Goal: Task Accomplishment & Management: Complete application form

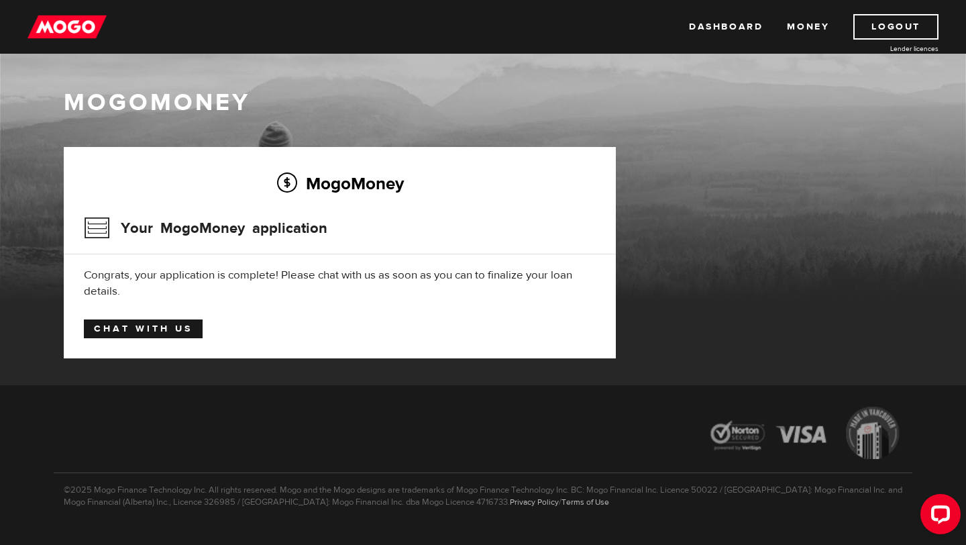
click at [186, 326] on link "Chat with us" at bounding box center [143, 328] width 119 height 19
click at [60, 32] on img at bounding box center [67, 27] width 79 height 26
click at [708, 34] on link "Dashboard" at bounding box center [726, 27] width 74 height 26
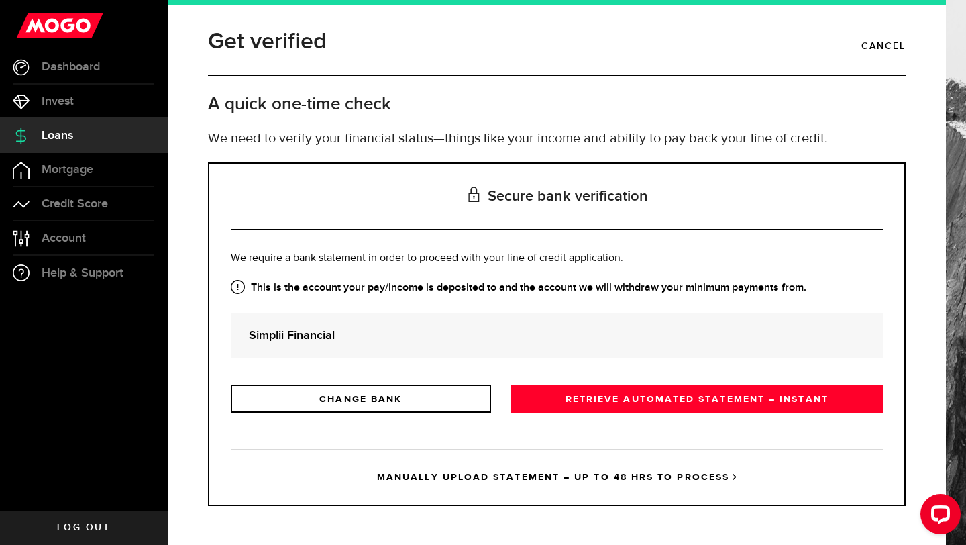
click at [393, 357] on div "Simplii Financial" at bounding box center [557, 335] width 652 height 45
click at [395, 336] on strong "Simplii Financial" at bounding box center [557, 335] width 616 height 18
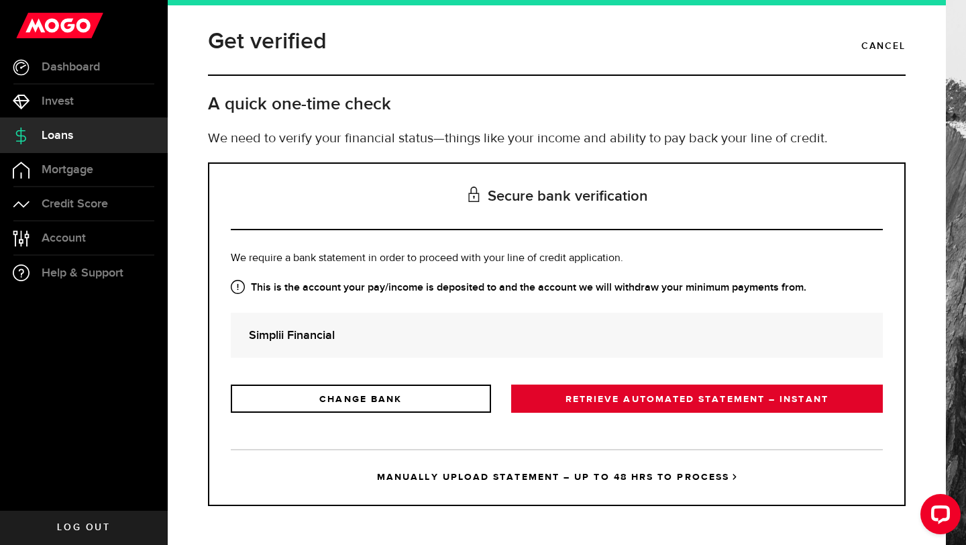
click at [561, 398] on link "RETRIEVE AUTOMATED STATEMENT – INSTANT" at bounding box center [697, 399] width 372 height 28
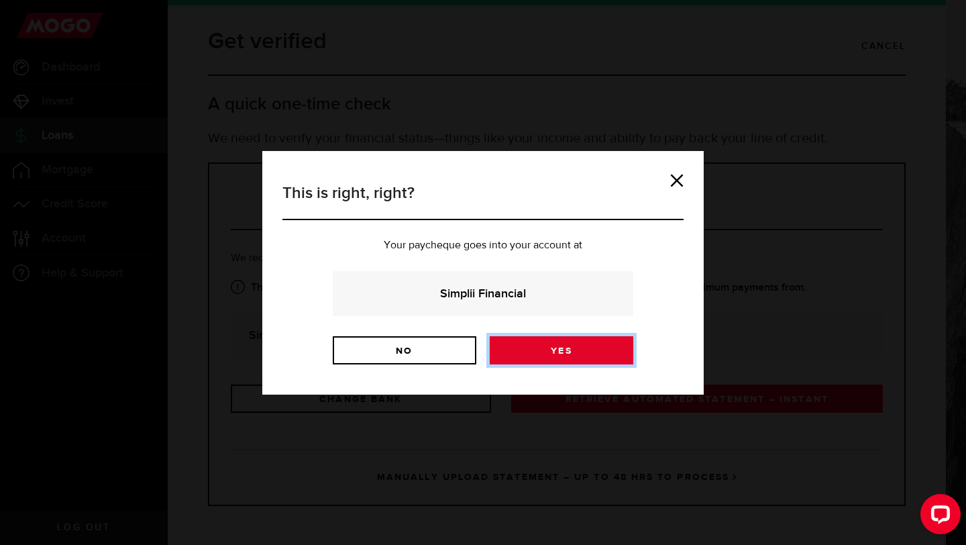
click at [536, 345] on link "Yes" at bounding box center [562, 350] width 144 height 28
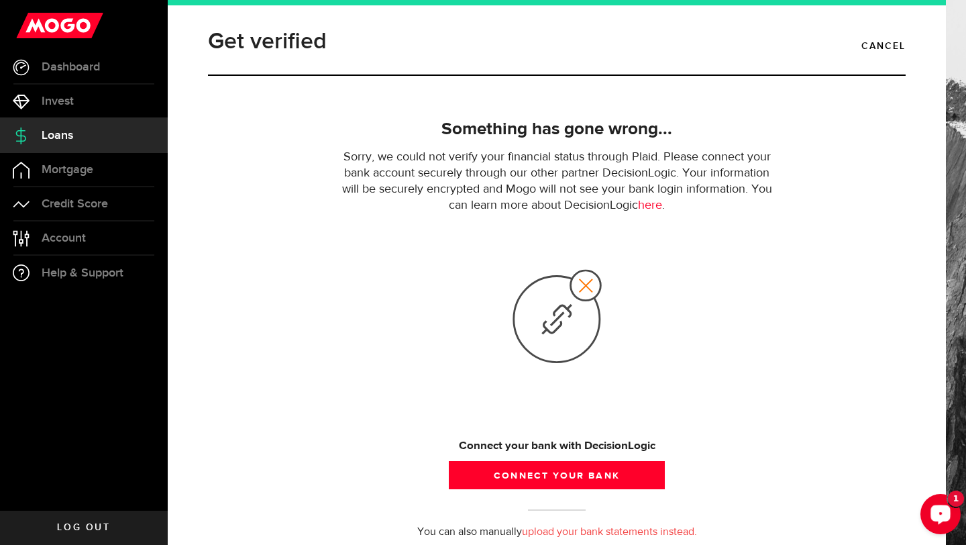
click at [946, 509] on icon "Open LiveChat chat widget" at bounding box center [941, 513] width 13 height 9
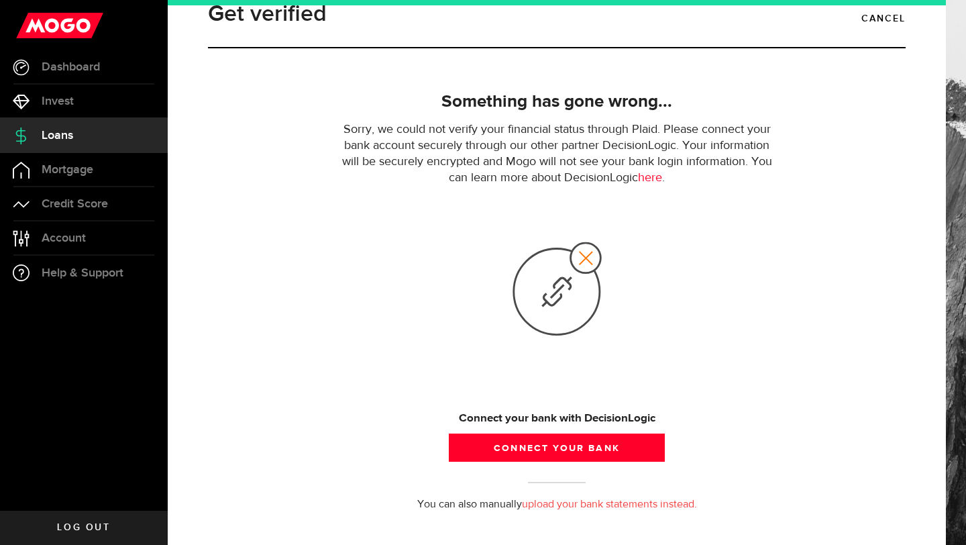
scroll to position [27, 0]
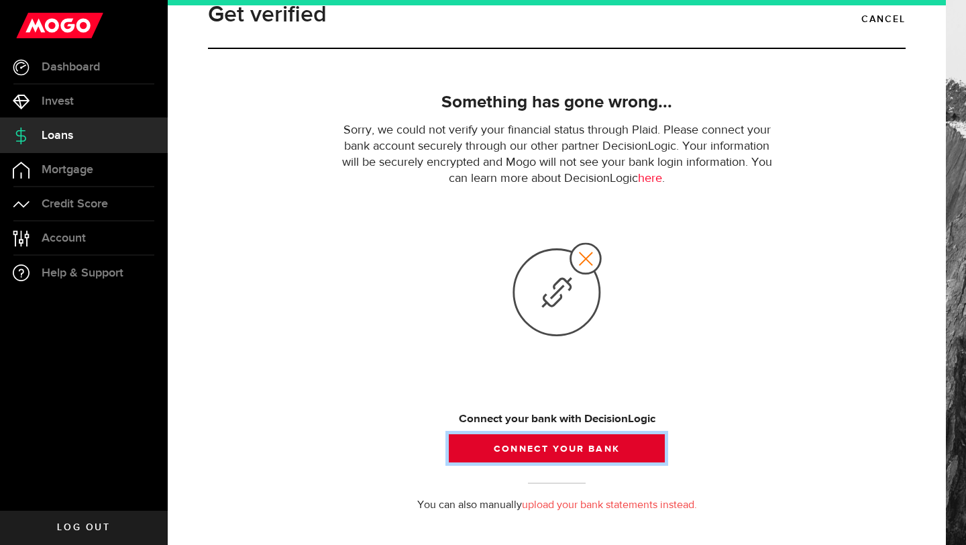
click at [576, 454] on button "Connect your bank" at bounding box center [557, 448] width 216 height 28
click at [565, 446] on button "Connect your bank" at bounding box center [557, 448] width 216 height 28
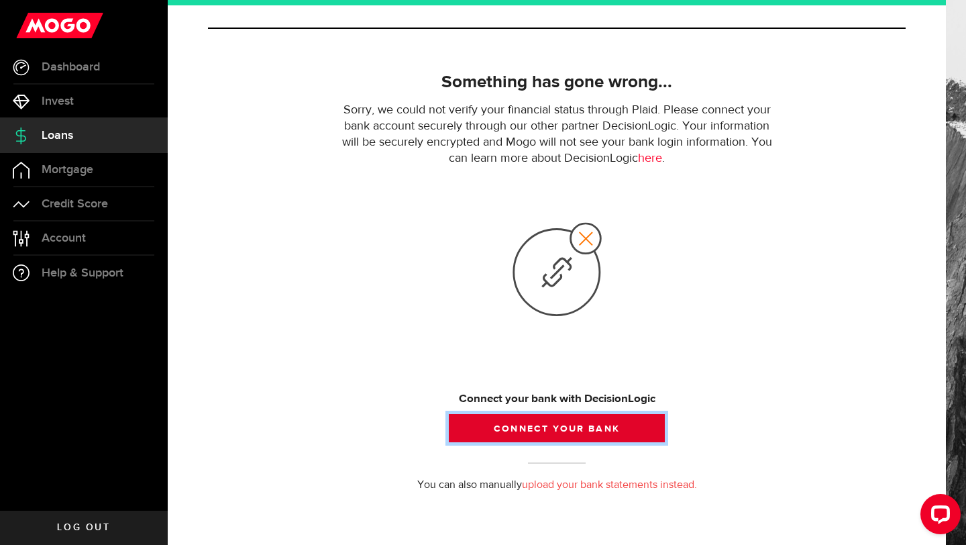
click at [519, 423] on button "Connect your bank" at bounding box center [557, 428] width 216 height 28
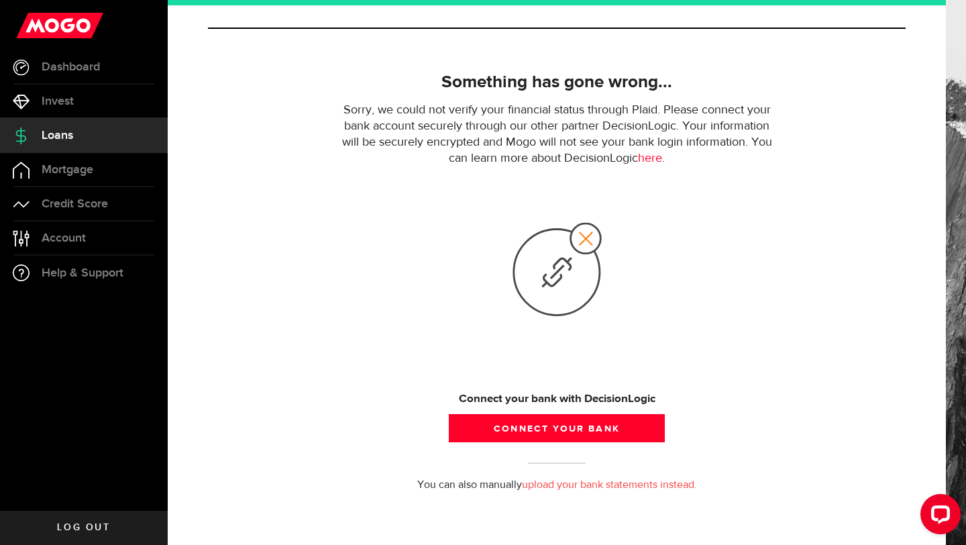
click at [528, 390] on div "Connect your bank with DecisionLogic Connect your bank" at bounding box center [557, 311] width 442 height 262
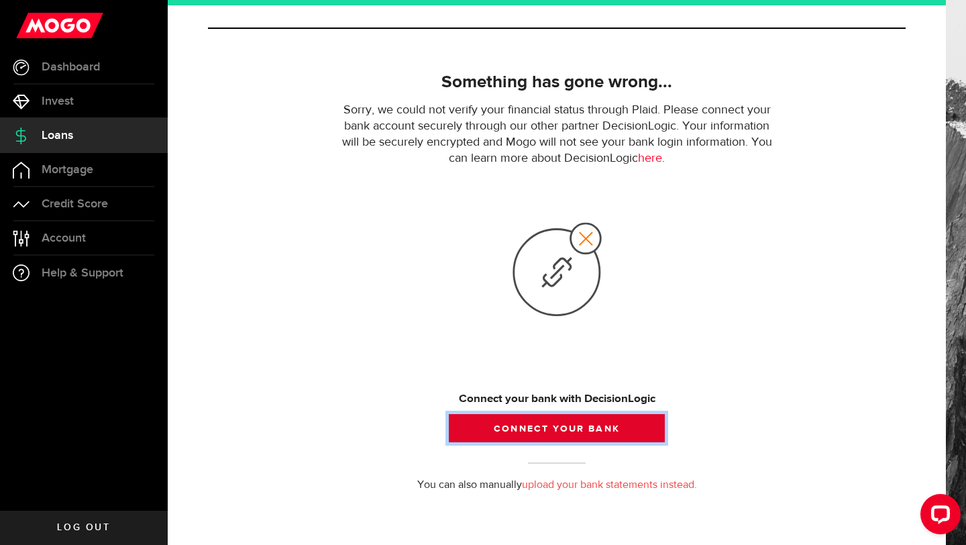
click at [525, 418] on button "Connect your bank" at bounding box center [557, 428] width 216 height 28
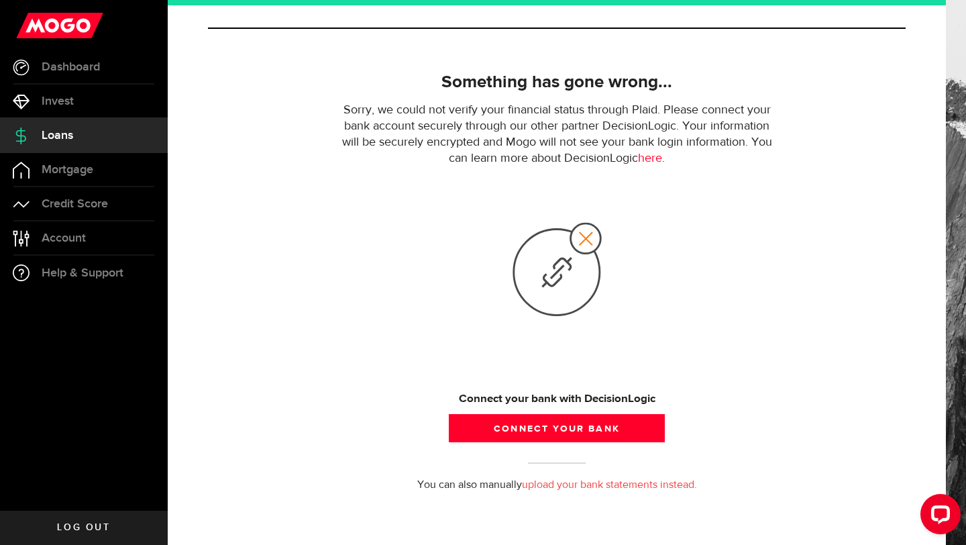
click at [562, 265] on icon at bounding box center [557, 269] width 94 height 99
click at [575, 248] on use at bounding box center [557, 269] width 87 height 92
click at [585, 244] on use at bounding box center [557, 269] width 87 height 92
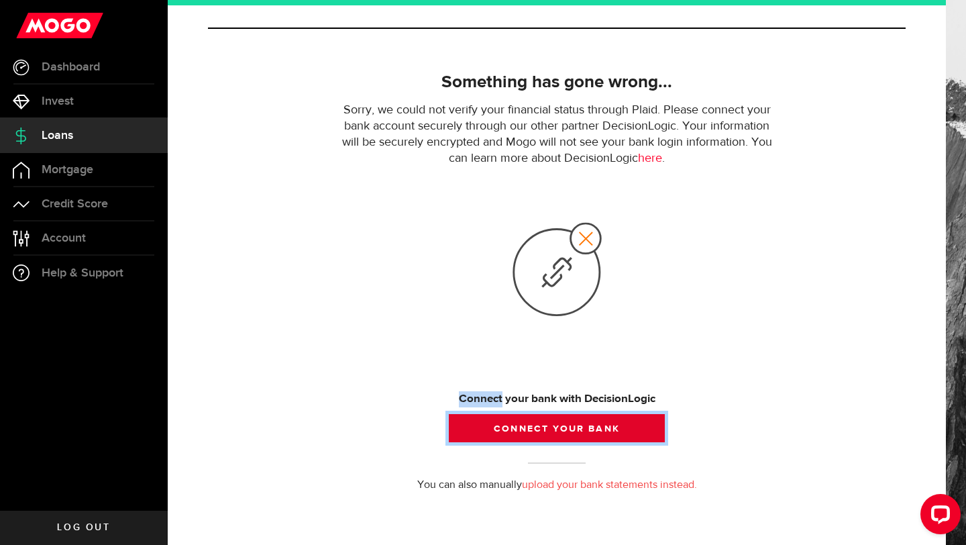
click at [538, 431] on button "Connect your bank" at bounding box center [557, 428] width 216 height 28
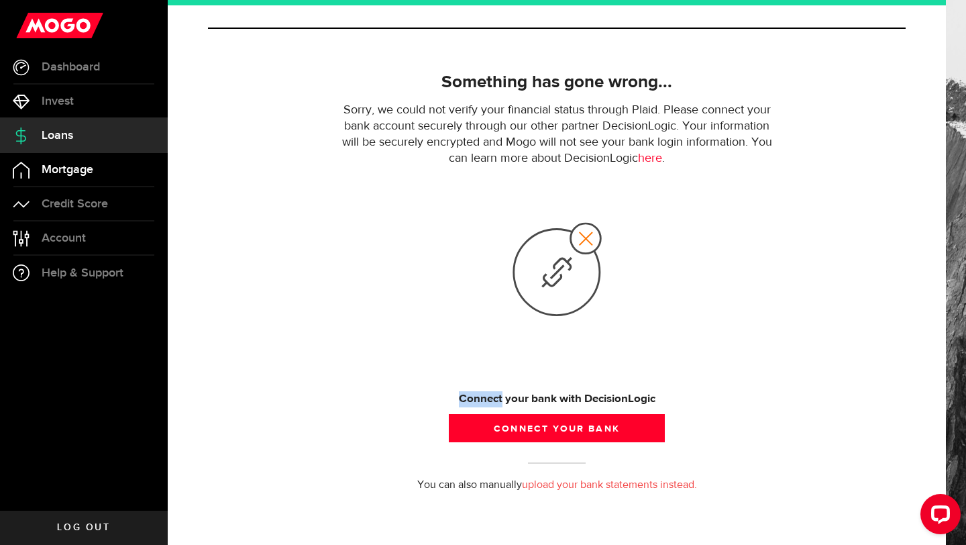
click at [48, 164] on span "Mortgage" at bounding box center [68, 170] width 52 height 12
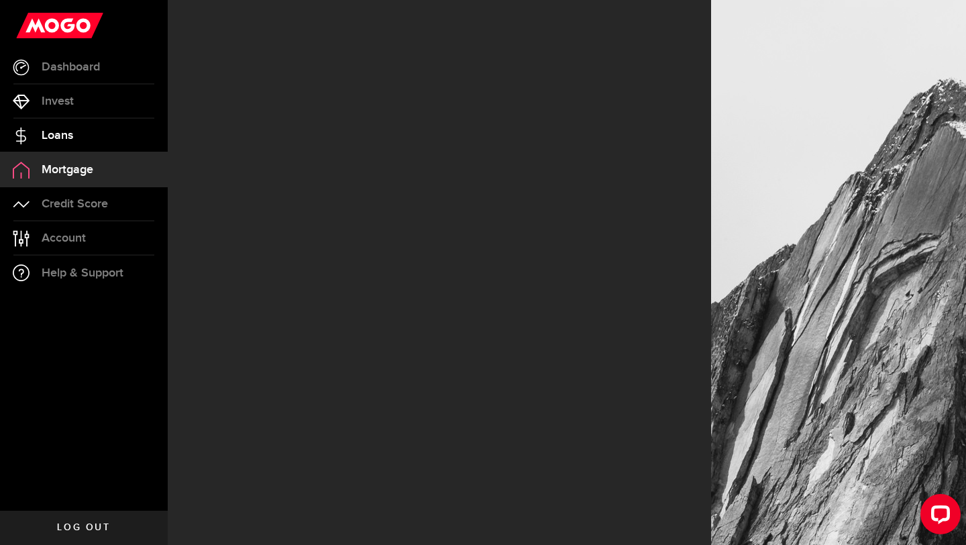
click at [64, 150] on link "Loans" at bounding box center [84, 136] width 168 height 34
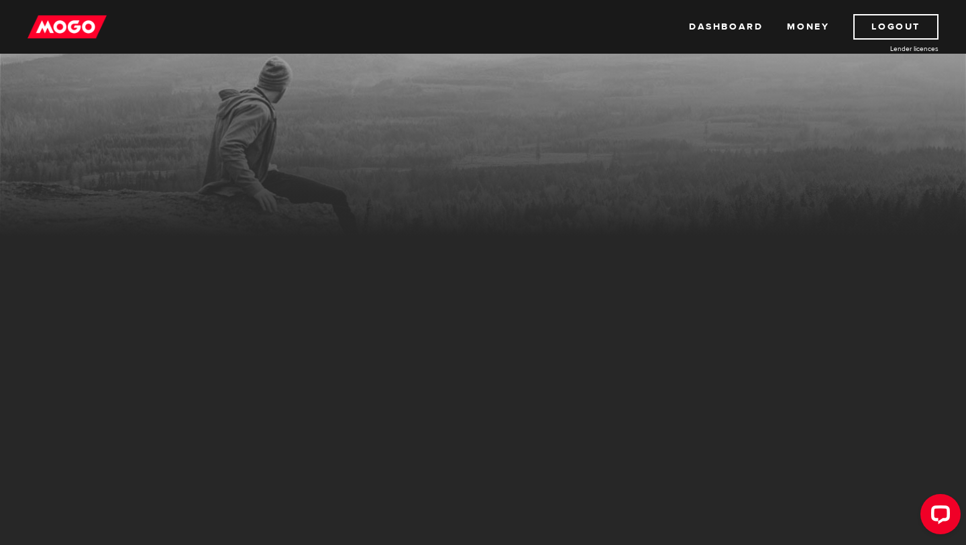
scroll to position [75, 0]
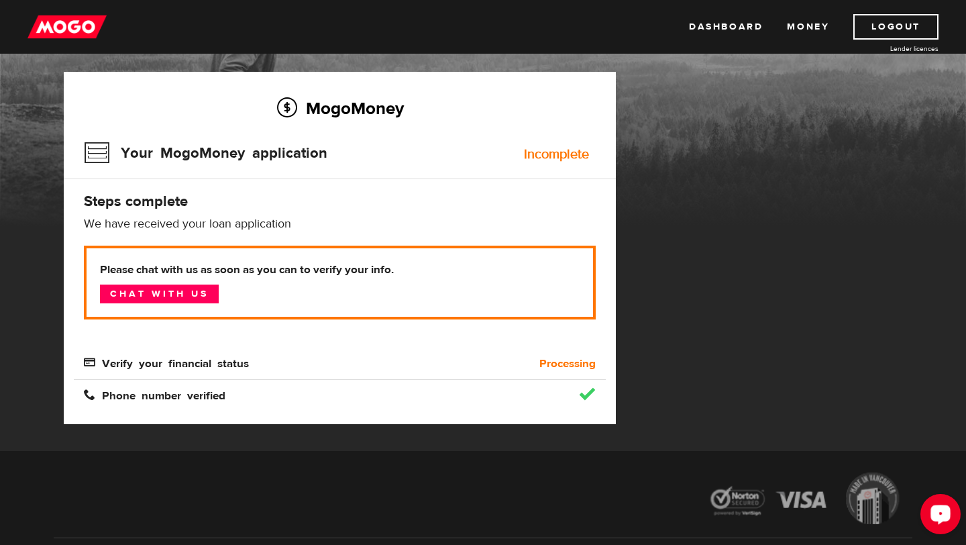
click at [938, 502] on div "Open LiveChat chat widget" at bounding box center [941, 513] width 23 height 23
click at [224, 366] on span "Verify your financial status" at bounding box center [166, 361] width 165 height 11
click at [252, 356] on div "Verify your financial status" at bounding box center [273, 364] width 399 height 16
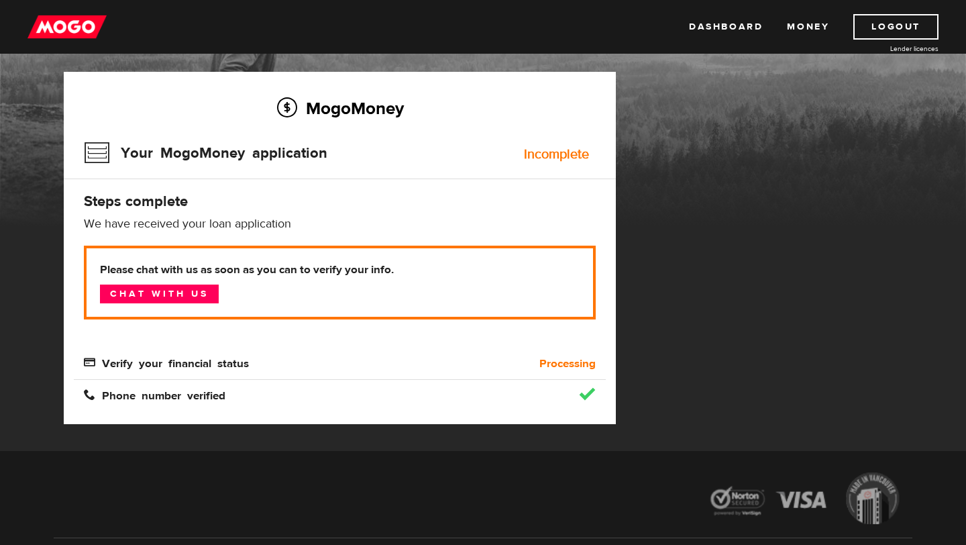
click at [328, 356] on div "Verify your financial status" at bounding box center [273, 364] width 399 height 16
click at [187, 291] on link "Chat with us" at bounding box center [159, 294] width 119 height 19
click at [232, 362] on span "Verify your financial status" at bounding box center [166, 361] width 165 height 11
click at [208, 286] on link "Chat with us" at bounding box center [159, 294] width 119 height 19
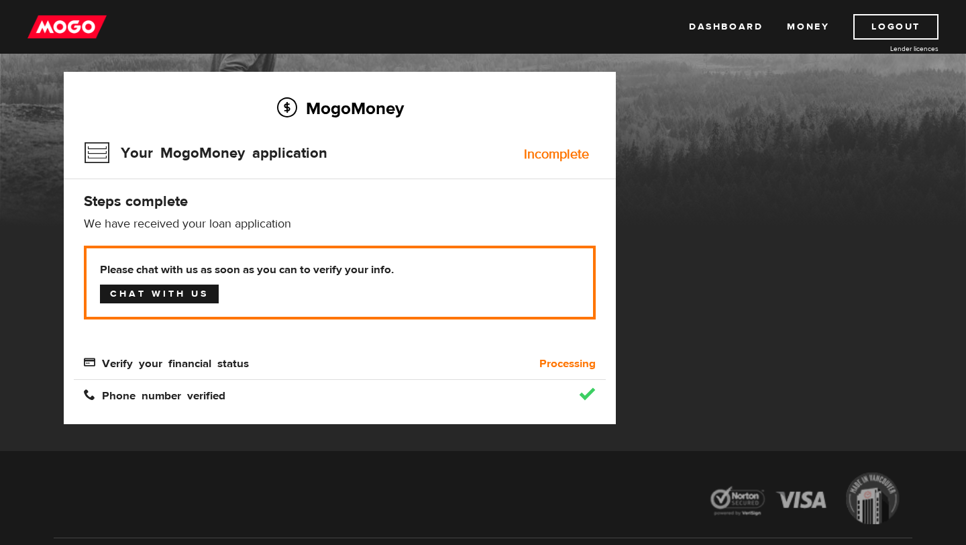
click at [208, 286] on link "Chat with us" at bounding box center [159, 294] width 119 height 19
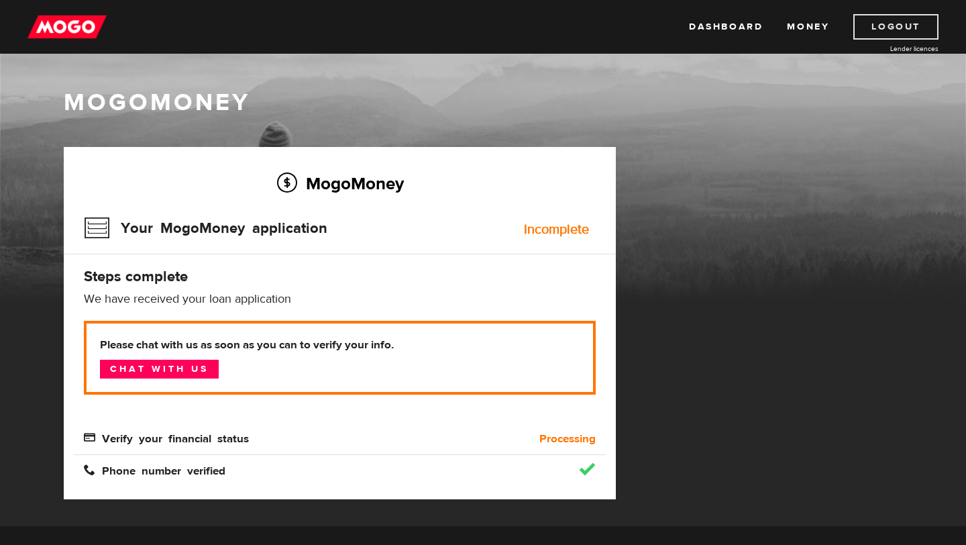
click at [895, 27] on link "Logout" at bounding box center [896, 27] width 85 height 26
